Goal: Information Seeking & Learning: Learn about a topic

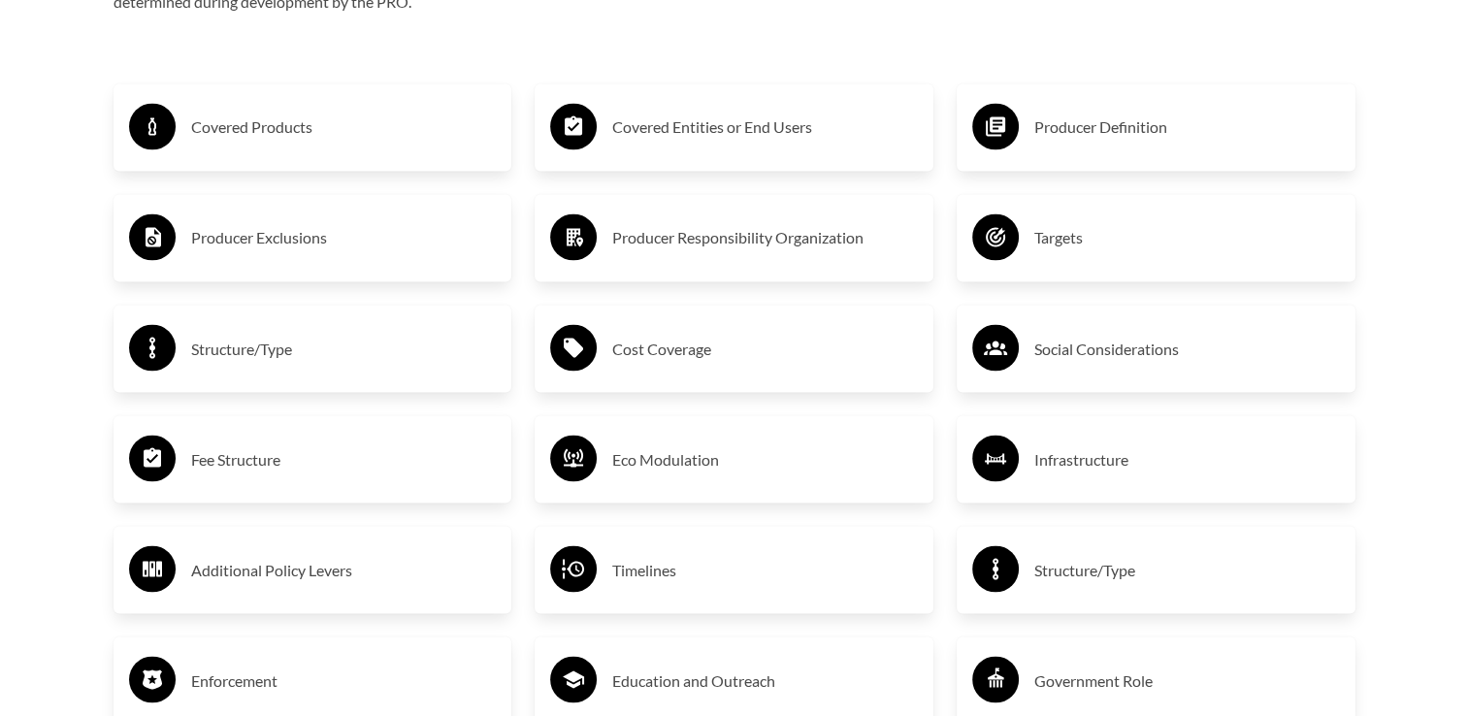
scroll to position [3395, 0]
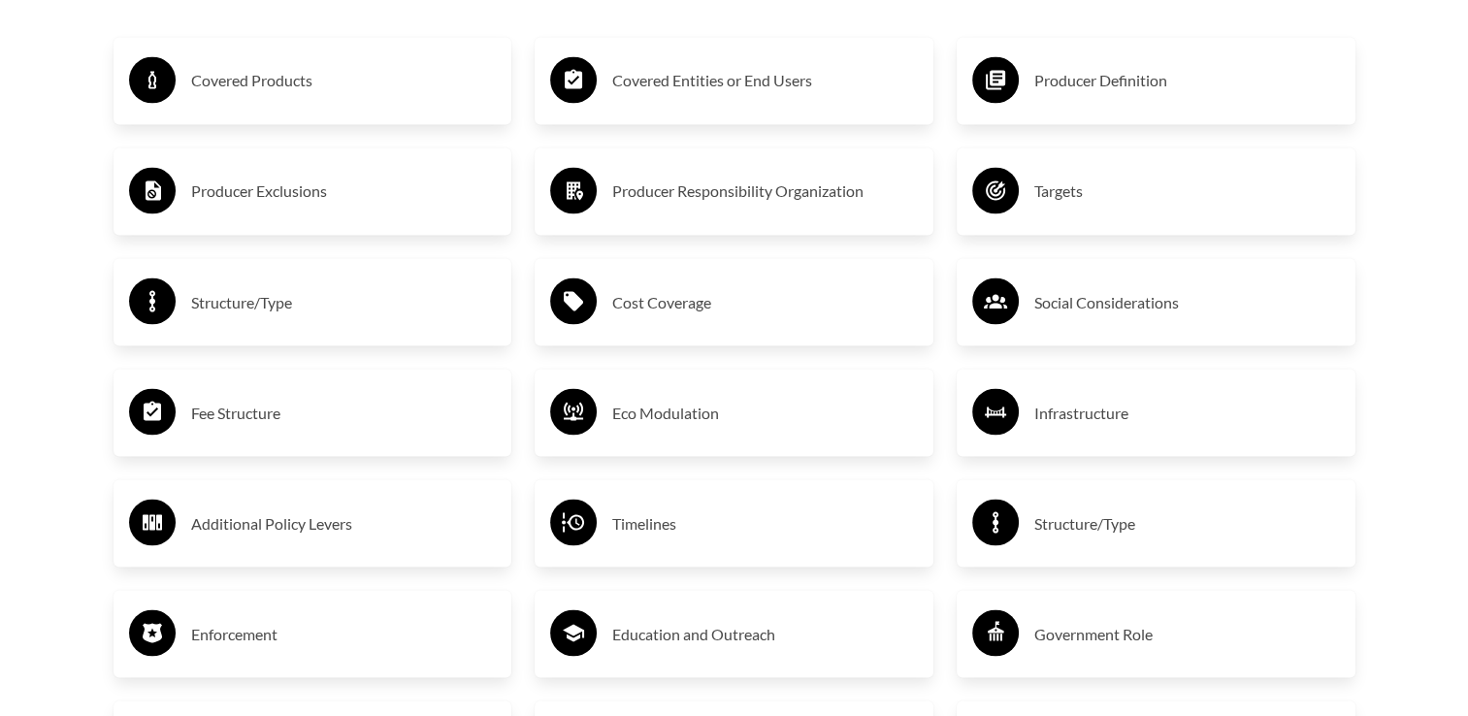
click at [727, 520] on h3 "Timelines" at bounding box center [765, 522] width 306 height 31
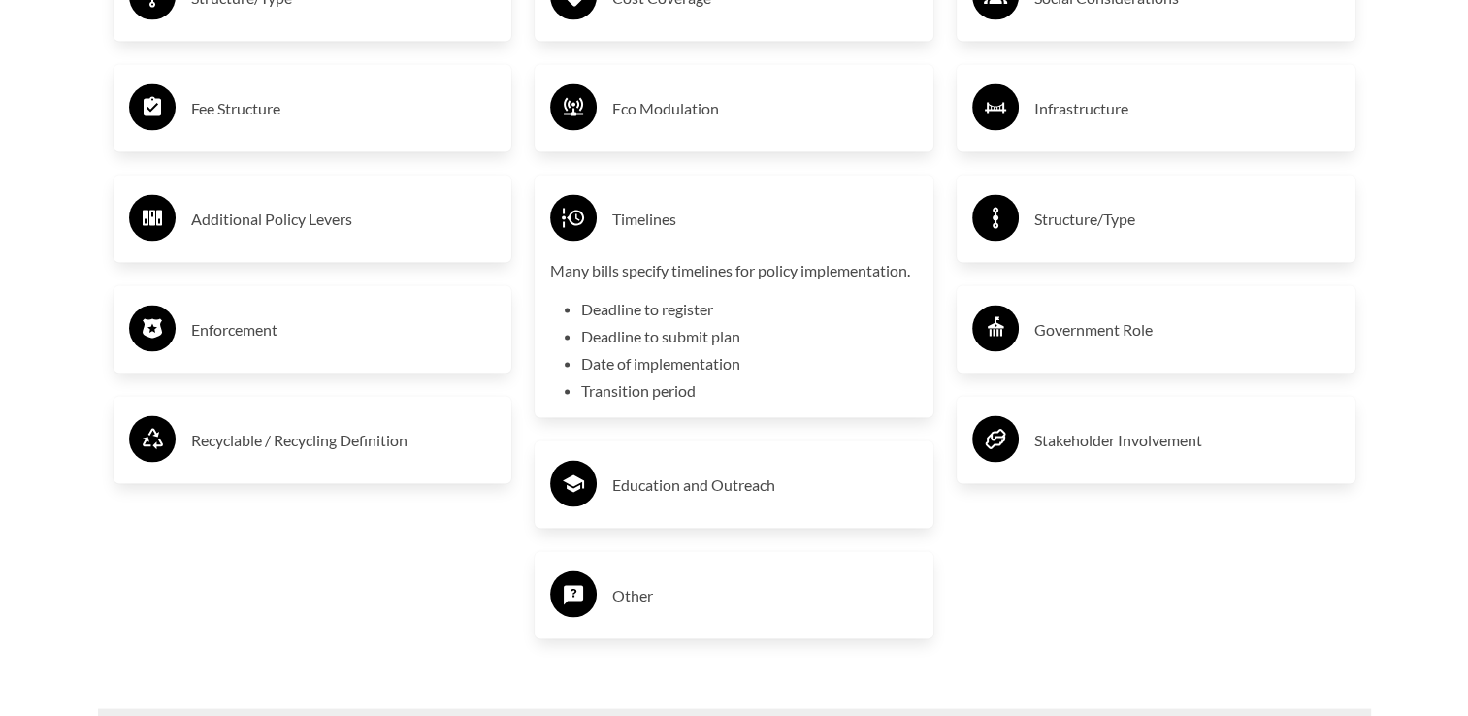
scroll to position [3783, 0]
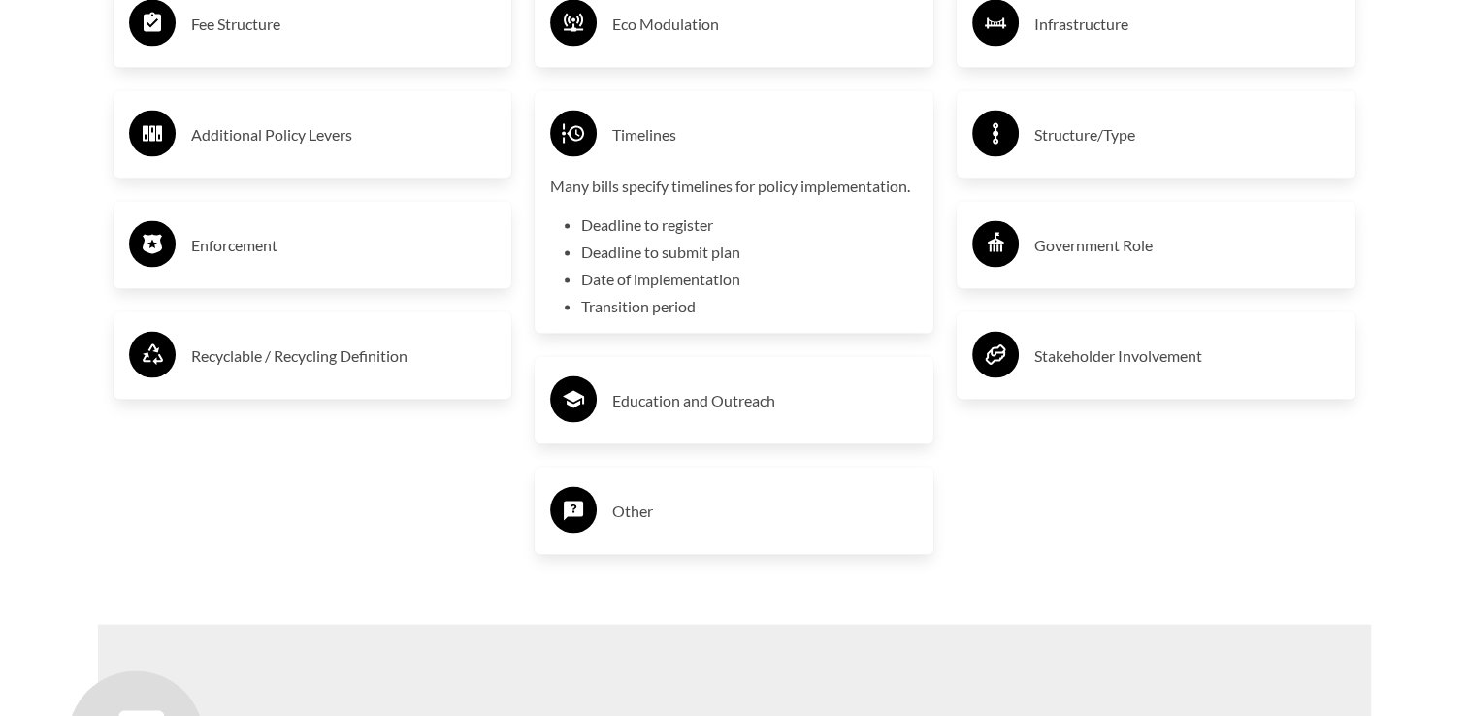
click at [307, 350] on h3 "Recyclable / Recycling Definition" at bounding box center [344, 355] width 306 height 31
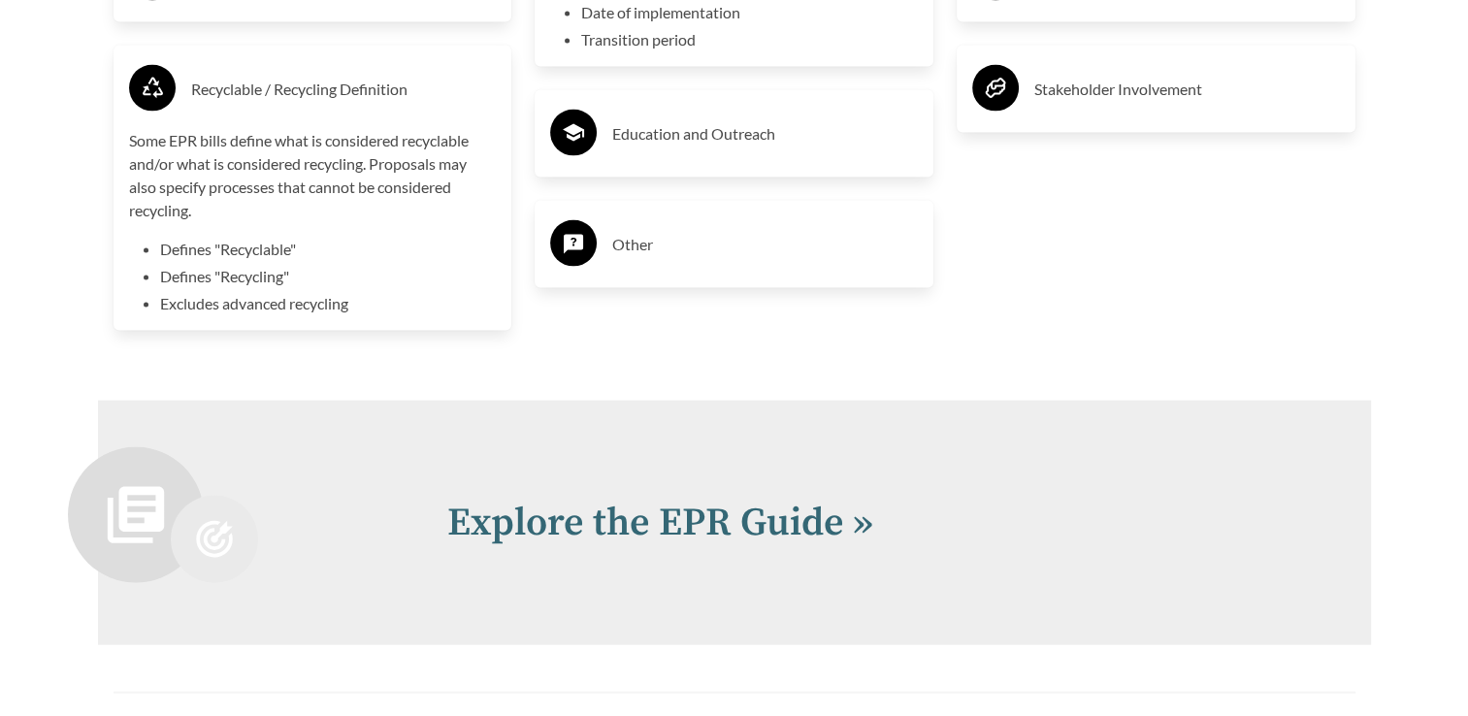
scroll to position [4074, 0]
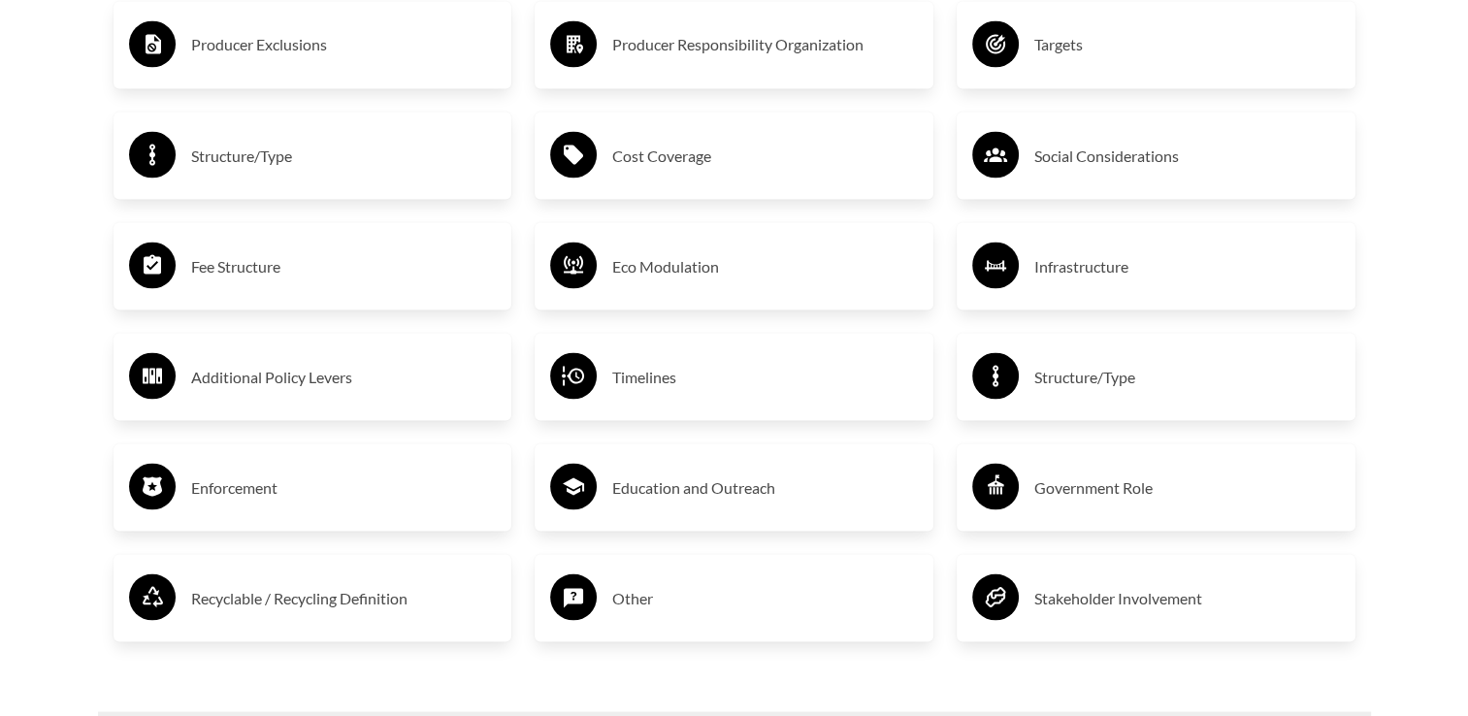
scroll to position [3589, 0]
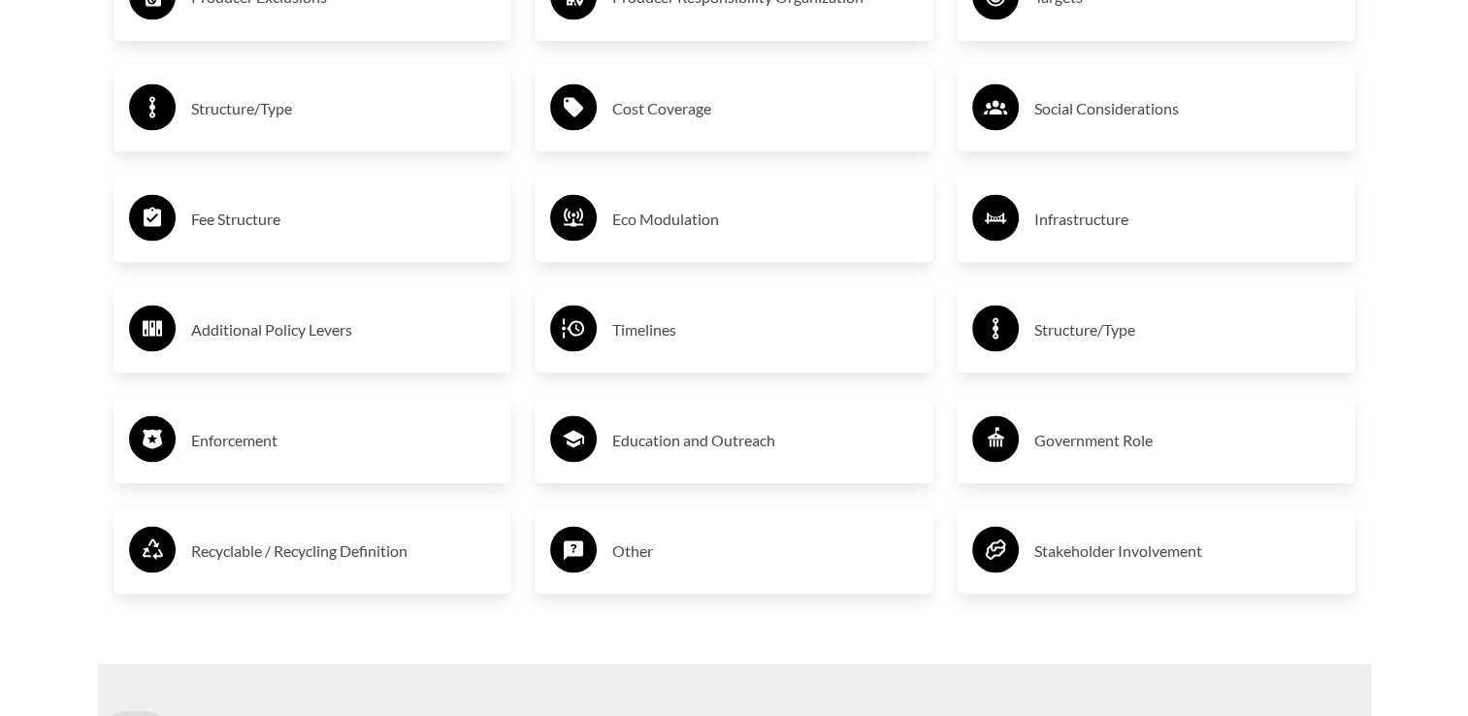
click at [767, 547] on h3 "Other" at bounding box center [765, 549] width 306 height 31
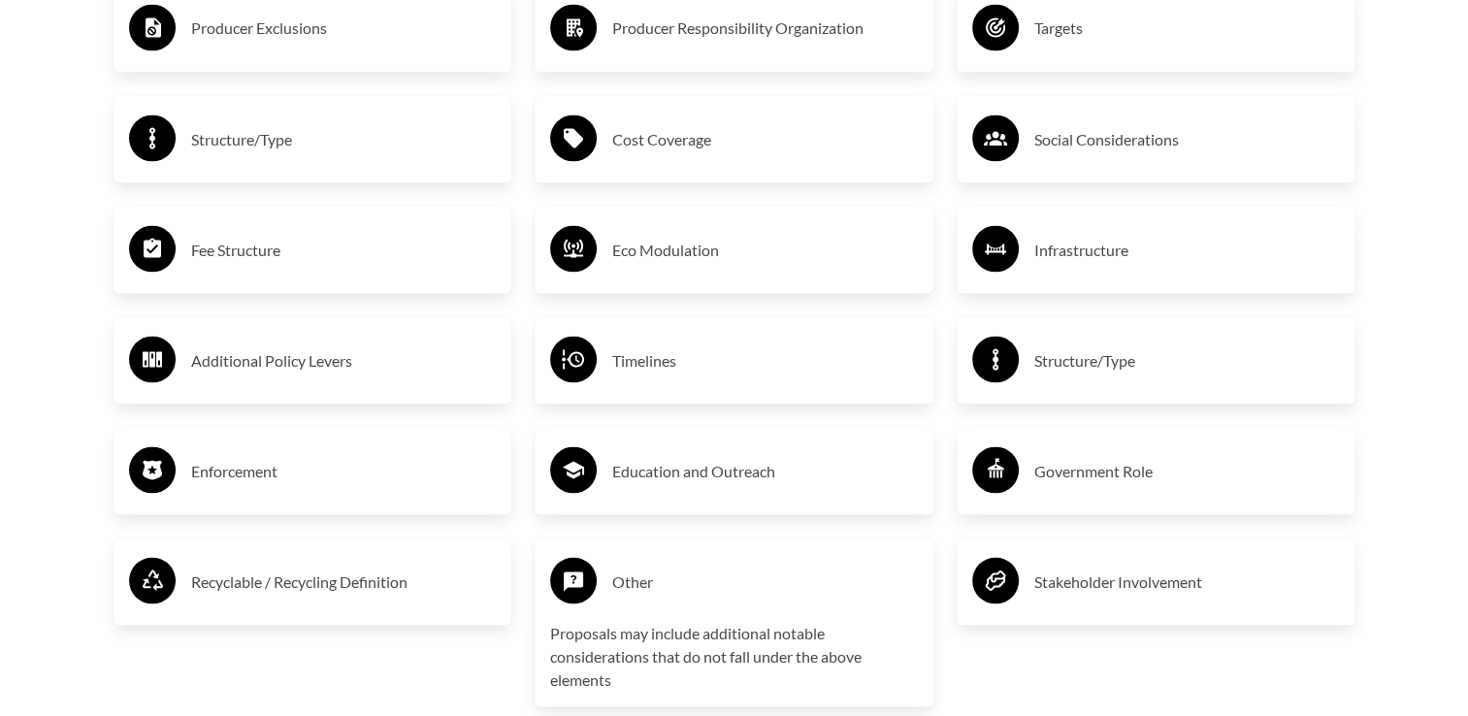
scroll to position [4043, 0]
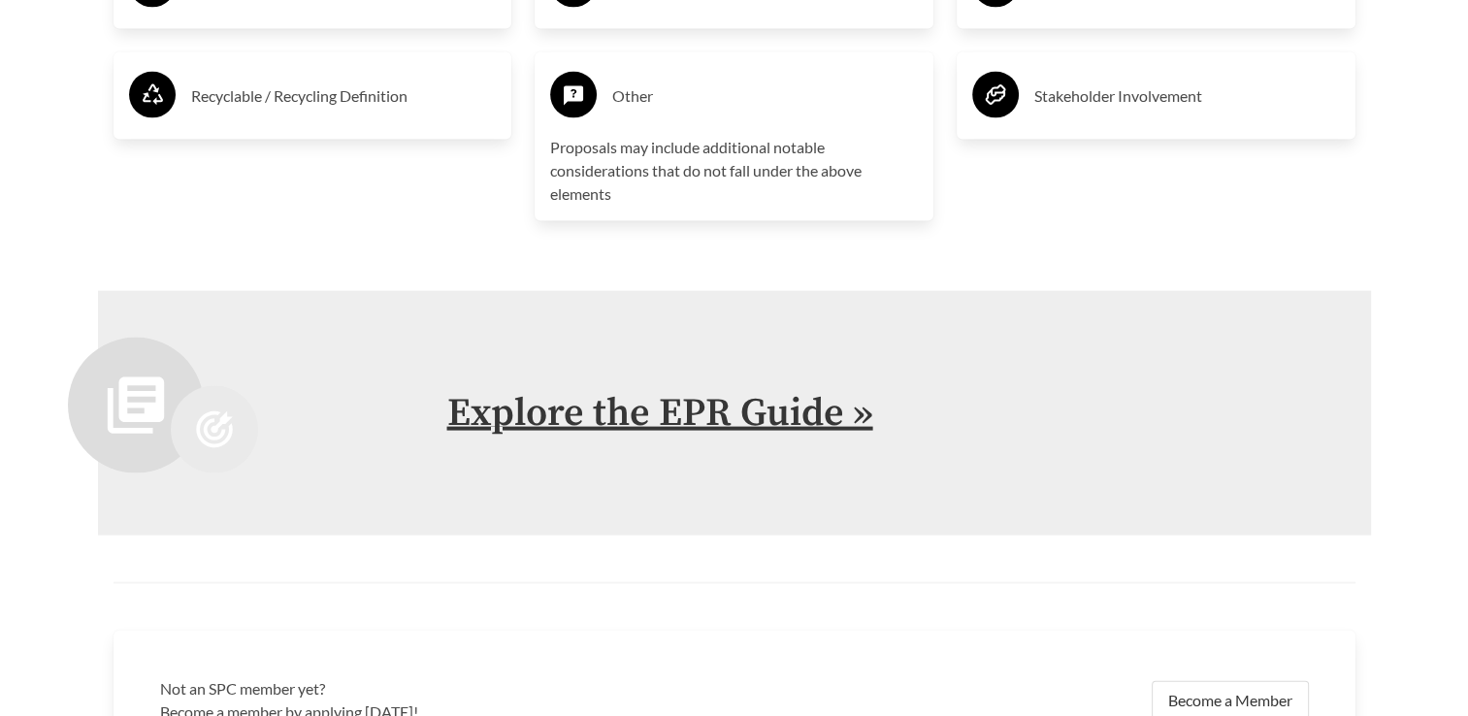
click at [700, 434] on link "Explore the EPR Guide »" at bounding box center [660, 413] width 426 height 48
